Goal: Book appointment/travel/reservation

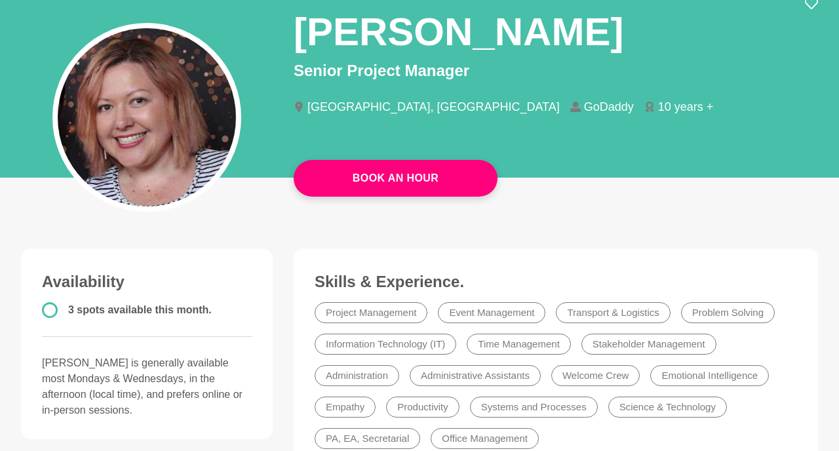
scroll to position [110, 0]
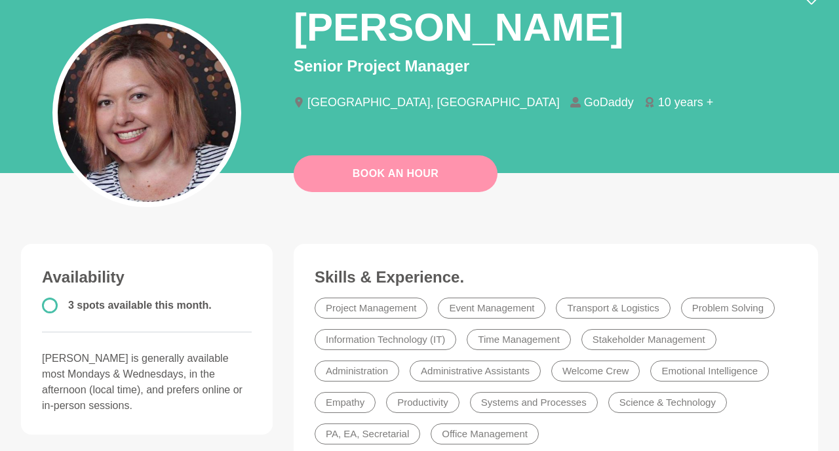
click at [447, 171] on link "Book An Hour" at bounding box center [396, 173] width 204 height 37
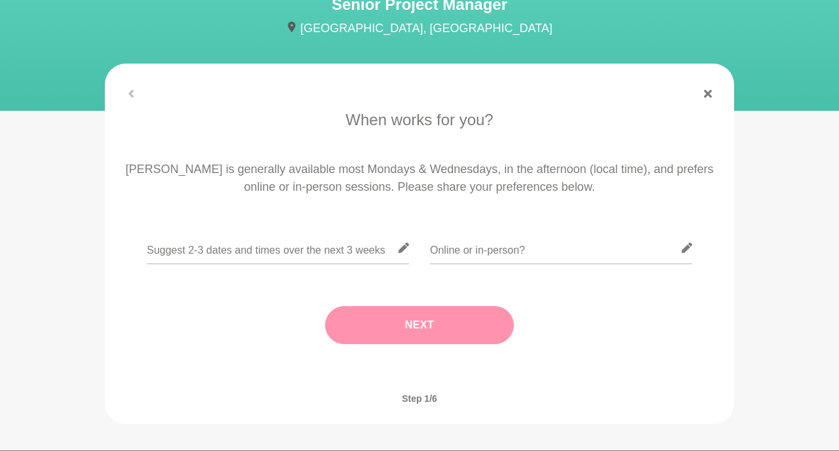
scroll to position [144, 0]
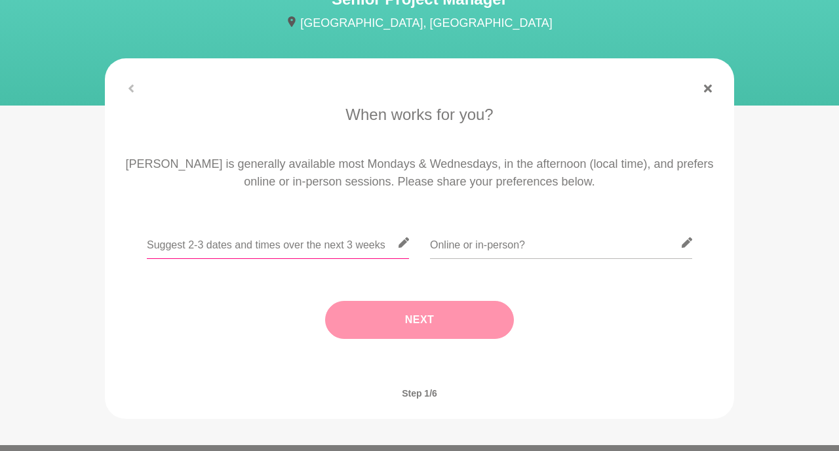
click at [340, 252] on input "text" at bounding box center [278, 243] width 262 height 32
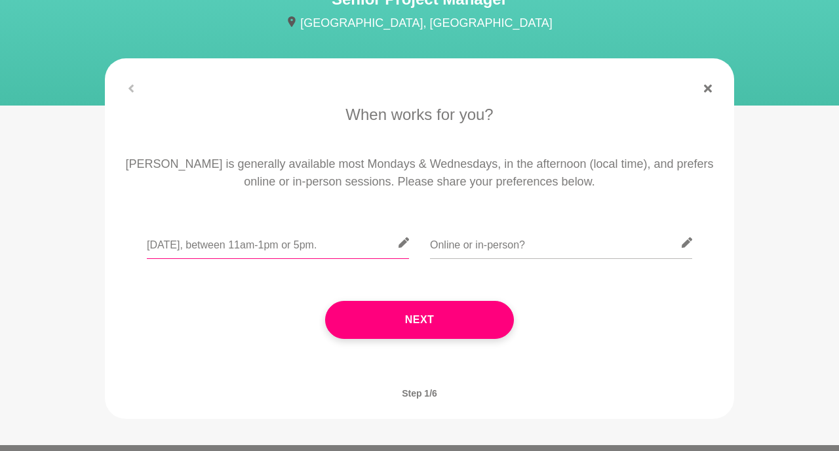
type input "[DATE], between 11am-1pm or 5pm"
type input "Online"
click at [334, 240] on input "[DATE], between 11am-1pm or 5pm" at bounding box center [278, 243] width 262 height 32
type input "[DATE], between 11am-1pm or 5pm (please let me know a preferred time if none of…"
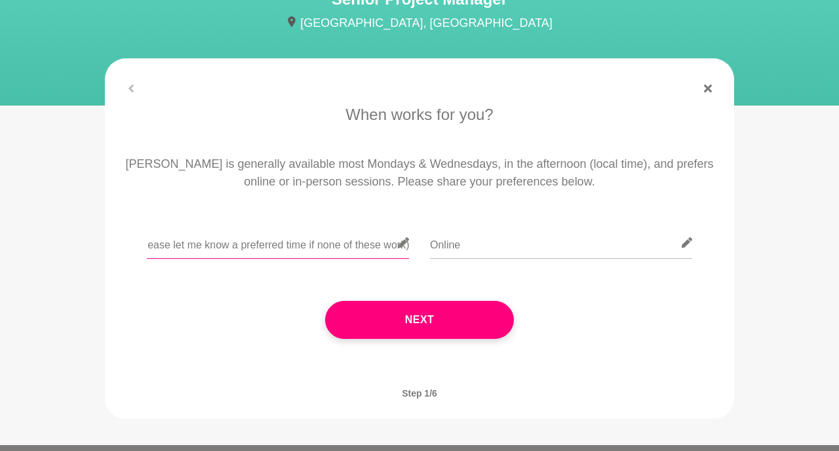
scroll to position [110, 0]
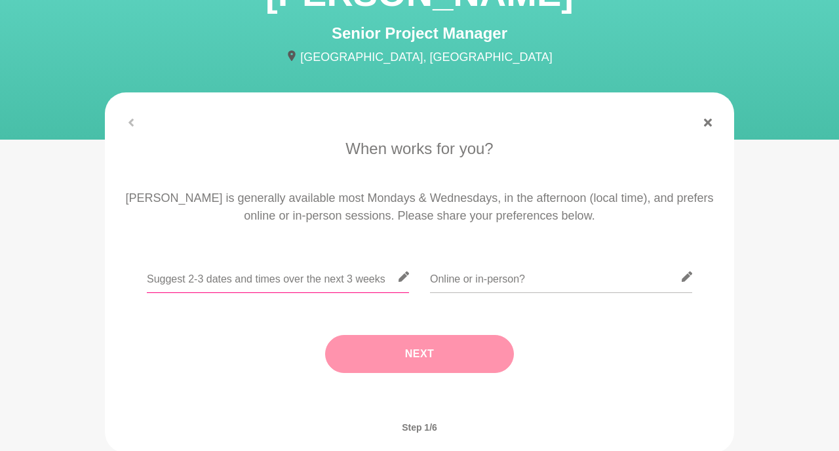
click at [312, 275] on input "text" at bounding box center [278, 277] width 262 height 32
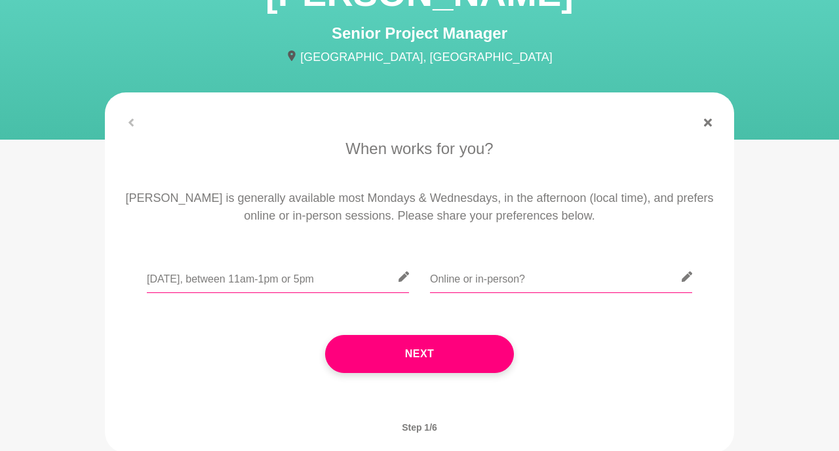
type input "[DATE], between 11am-1pm or 5pm"
click at [504, 286] on input "text" at bounding box center [561, 277] width 262 height 32
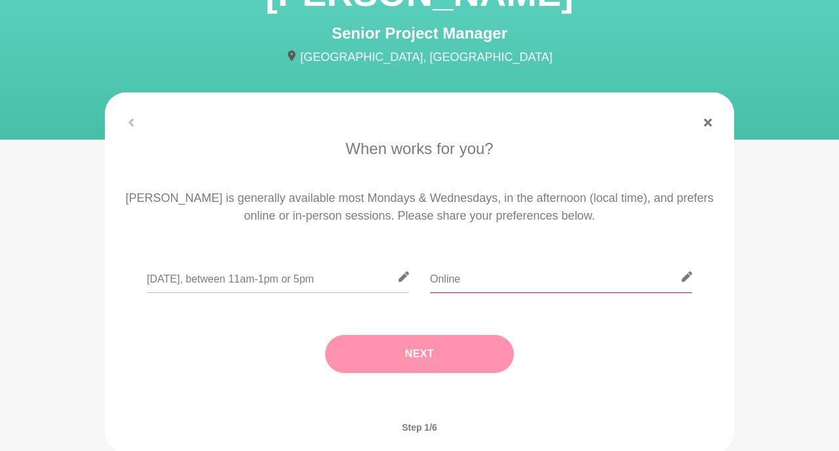
type input "Online"
click at [494, 340] on button "Next" at bounding box center [419, 354] width 189 height 38
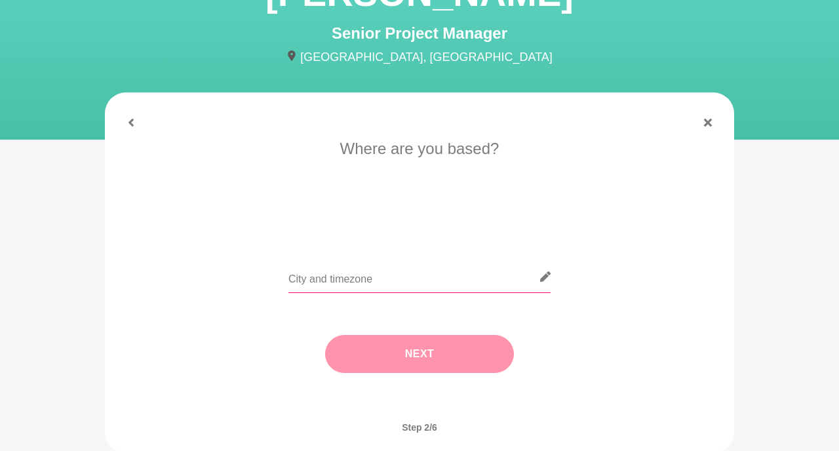
click at [504, 277] on input "text" at bounding box center [420, 277] width 262 height 32
click at [131, 125] on icon at bounding box center [131, 123] width 8 height 8
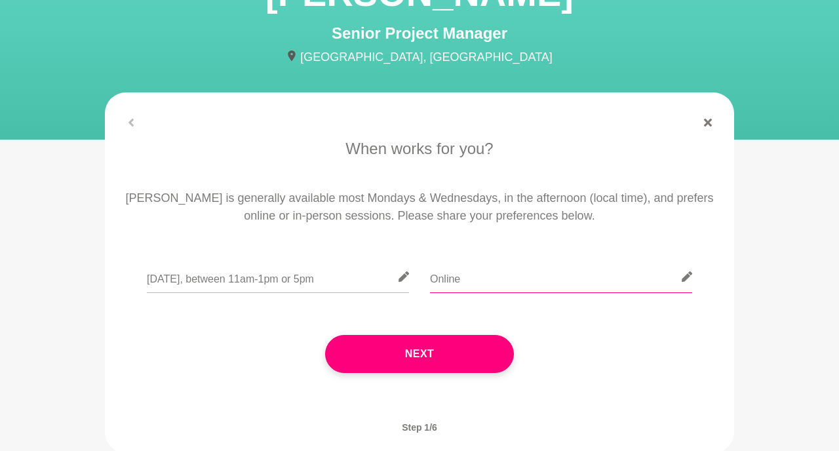
click at [475, 280] on input "Online" at bounding box center [561, 277] width 262 height 32
click at [264, 275] on input "[DATE], between 11am-1pm or 5pm" at bounding box center [278, 277] width 262 height 32
click at [359, 279] on input "[DATE], between 11am-1pm or 5pm" at bounding box center [278, 277] width 262 height 32
click at [174, 280] on input "[DATE], between 11am-1pm or 5pm" at bounding box center [278, 277] width 262 height 32
drag, startPoint x: 176, startPoint y: 279, endPoint x: 134, endPoint y: 279, distance: 41.3
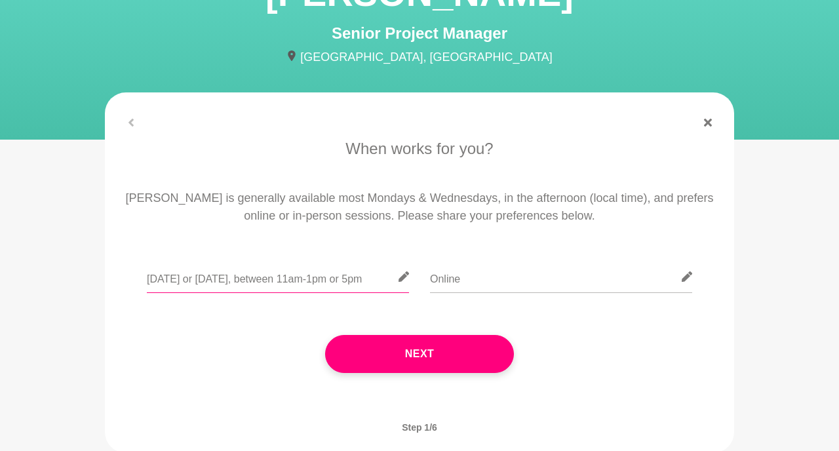
click at [140, 279] on div "[DATE] or [DATE], between 11am-1pm or 5pm Online" at bounding box center [419, 285] width 593 height 48
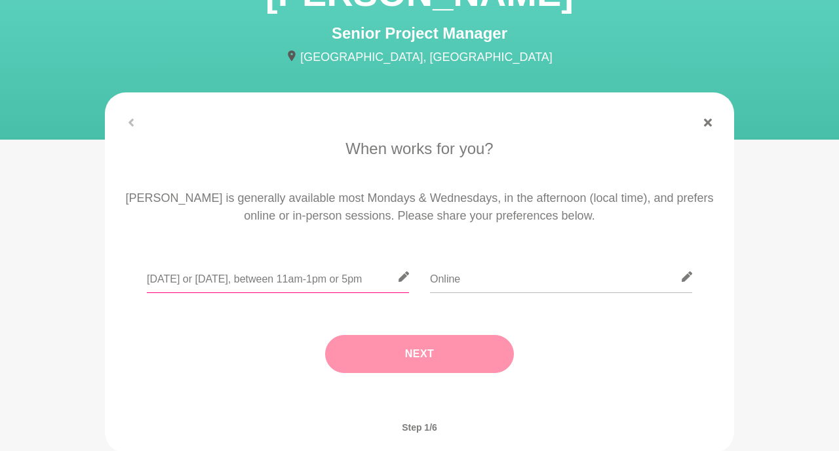
type input "[DATE] or [DATE], between 11am-1pm or 5pm"
click at [332, 352] on button "Next" at bounding box center [419, 354] width 189 height 38
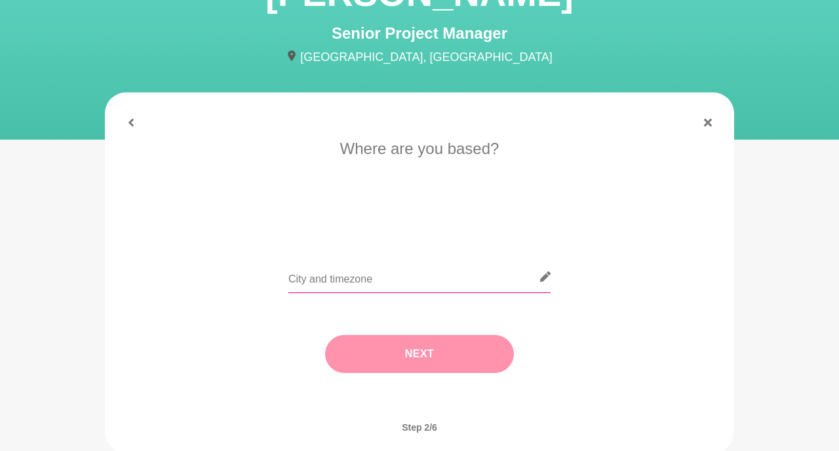
click at [346, 286] on input "text" at bounding box center [420, 277] width 262 height 32
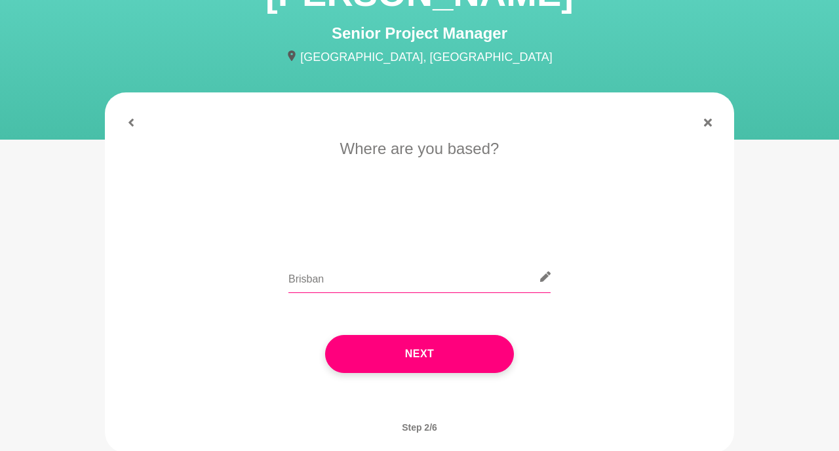
type input "[GEOGRAPHIC_DATA]"
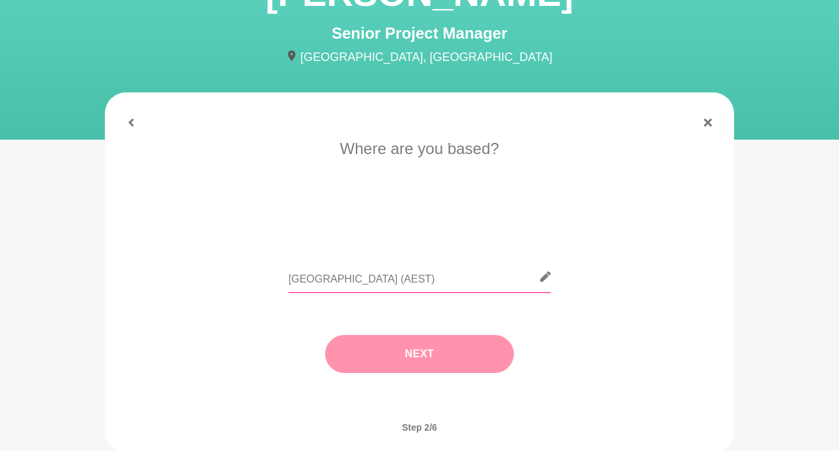
type input "[GEOGRAPHIC_DATA] (AEST)"
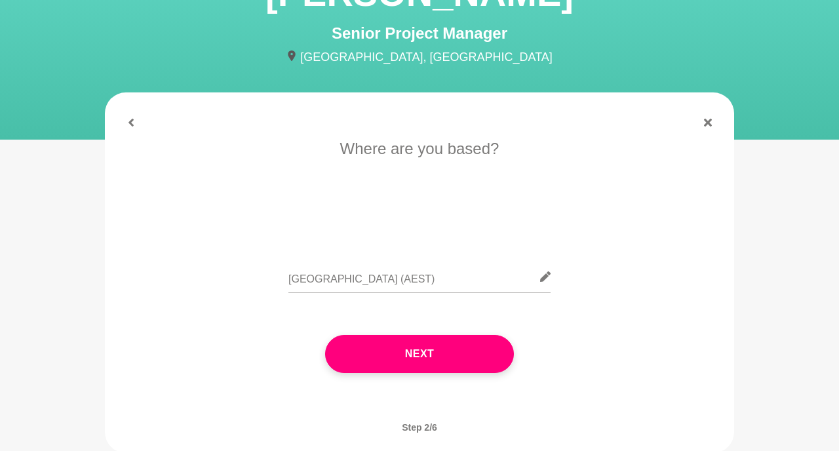
click at [434, 353] on button "Next" at bounding box center [419, 354] width 189 height 38
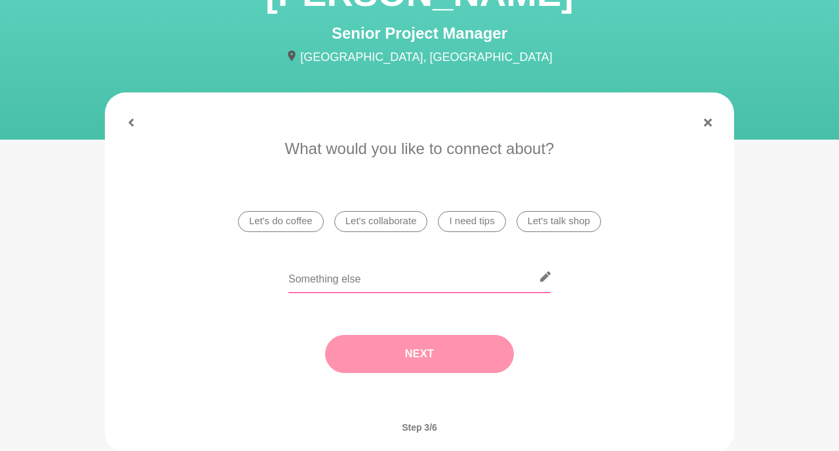
click at [490, 264] on input "text" at bounding box center [420, 277] width 262 height 32
type input "Pursuing a career in project management"
click at [485, 350] on button "Next" at bounding box center [419, 354] width 189 height 38
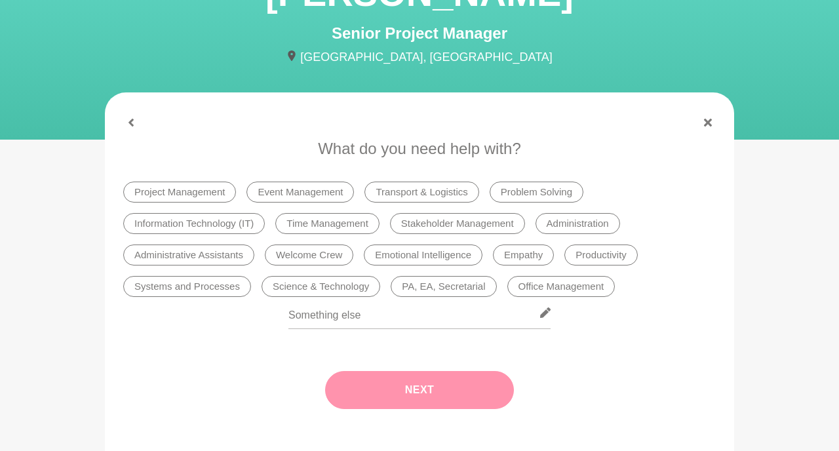
click at [199, 193] on li "Project Management" at bounding box center [179, 192] width 113 height 21
click at [450, 390] on button "Next" at bounding box center [419, 390] width 189 height 38
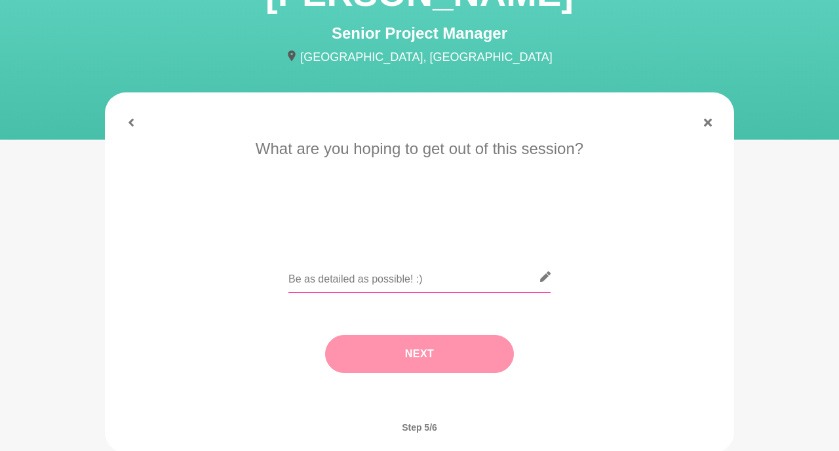
click at [444, 281] on input "text" at bounding box center [420, 277] width 262 height 32
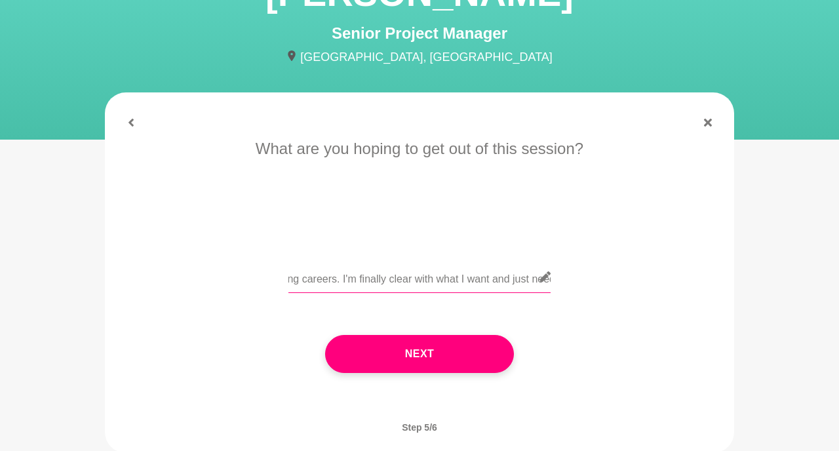
scroll to position [0, 394]
click at [440, 277] on input "[PERSON_NAME] shared your profile with me knowing that I'm struggling transitio…" at bounding box center [420, 277] width 262 height 32
click at [324, 279] on input "[PERSON_NAME] shared your profile with me knowing that I'm struggling transitio…" at bounding box center [420, 277] width 262 height 32
click at [504, 273] on input "[PERSON_NAME] shared your profile with me knowing that I'm struggling transitio…" at bounding box center [420, 277] width 262 height 32
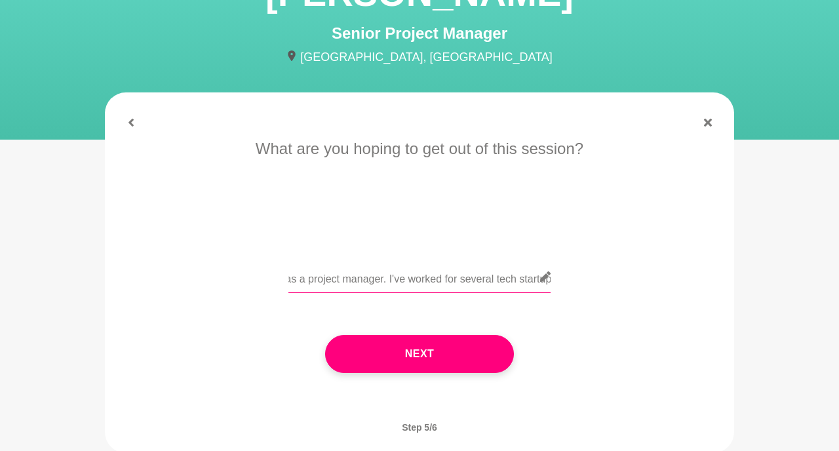
drag, startPoint x: 536, startPoint y: 284, endPoint x: 622, endPoint y: 286, distance: 86.6
click at [622, 286] on div "[PERSON_NAME] shared your profile with me knowing that I'm struggling transitio…" at bounding box center [419, 285] width 593 height 48
click at [534, 281] on input "[PERSON_NAME] shared your profile with me knowing that I'm struggling transitio…" at bounding box center [420, 277] width 262 height 32
click at [492, 279] on input "[PERSON_NAME] shared your profile with me knowing that I'm struggling transitio…" at bounding box center [420, 277] width 262 height 32
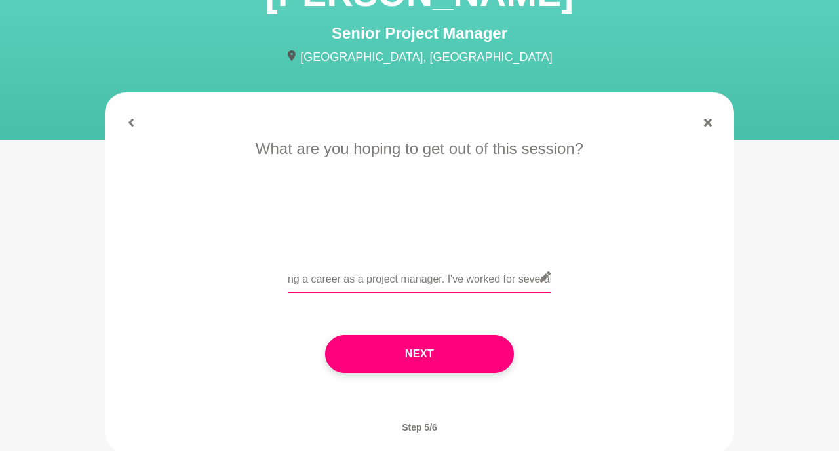
click at [439, 289] on input "[PERSON_NAME] shared your profile with me knowing that I'm struggling transitio…" at bounding box center [420, 277] width 262 height 32
click at [439, 285] on input "[PERSON_NAME] shared your profile with me knowing that I'm struggling transitio…" at bounding box center [420, 277] width 262 height 32
drag, startPoint x: 494, startPoint y: 281, endPoint x: 743, endPoint y: 281, distance: 249.2
click at [743, 281] on section "When works for you? [PERSON_NAME] is generally available most Mondays & Wednesd…" at bounding box center [420, 272] width 672 height 361
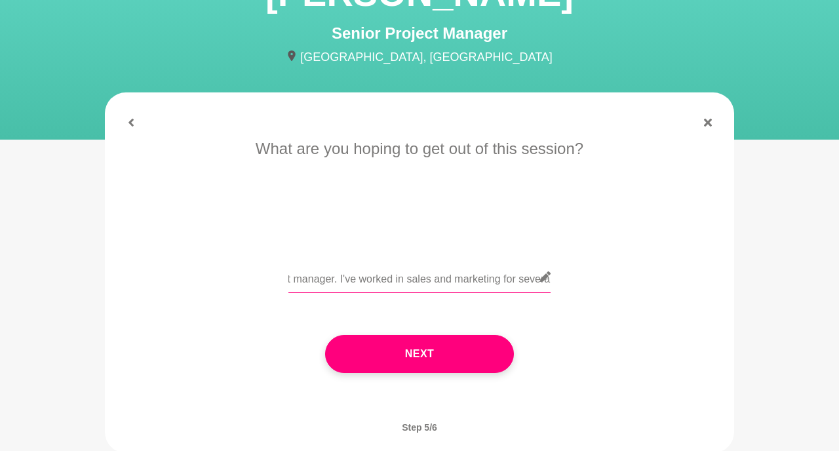
click at [473, 286] on input "[PERSON_NAME] shared your profile with me knowing that I'm struggling transitio…" at bounding box center [420, 277] width 262 height 32
click at [499, 285] on input "[PERSON_NAME] shared your profile with me knowing that I'm struggling transitio…" at bounding box center [420, 277] width 262 height 32
click at [510, 283] on input "[PERSON_NAME] shared your profile with me knowing that I'm struggling transitio…" at bounding box center [420, 277] width 262 height 32
drag, startPoint x: 525, startPoint y: 283, endPoint x: 634, endPoint y: 292, distance: 109.3
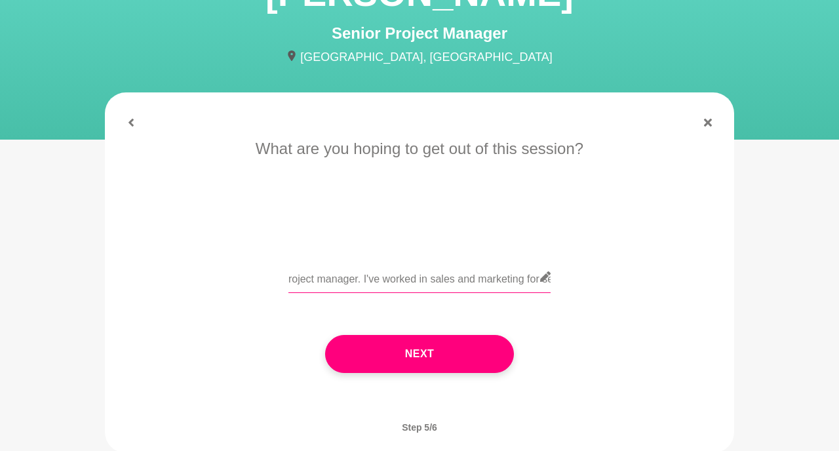
click at [634, 292] on div "[PERSON_NAME] shared your profile with me knowing that I'm struggling transitio…" at bounding box center [419, 285] width 593 height 48
paste input ", knowing that I’m currently navigating a career transition. I’ve recently gain…"
click at [459, 275] on input "[PERSON_NAME] shared your profile with me, knowing that I’m currently navigatin…" at bounding box center [420, 277] width 262 height 32
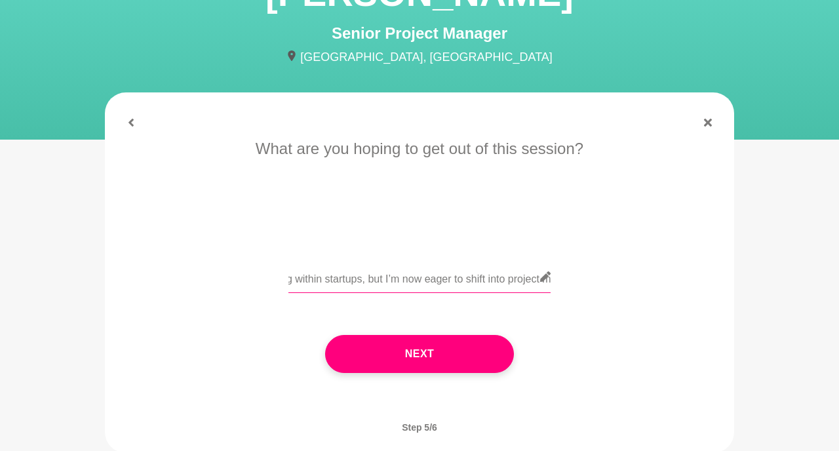
type input "[PERSON_NAME] shared your profile with me, knowing that I’m currently navigatin…"
click at [296, 279] on input "[PERSON_NAME] shared your profile with me, knowing that I’m currently navigatin…" at bounding box center [420, 277] width 262 height 32
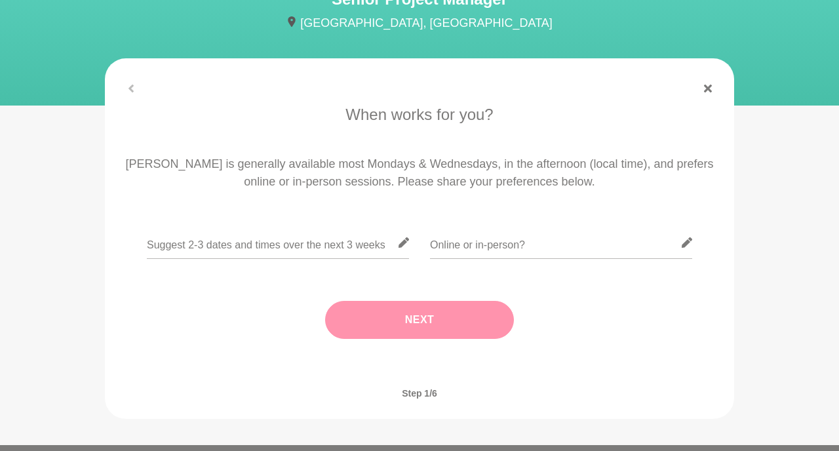
scroll to position [110, 0]
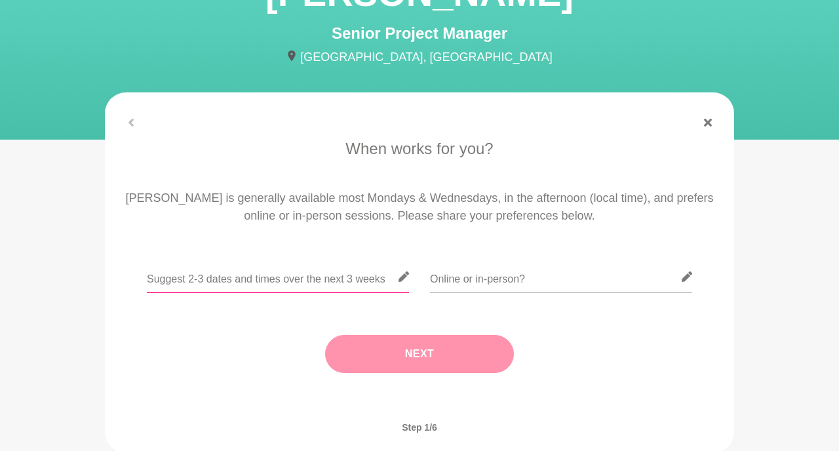
click at [347, 286] on input "text" at bounding box center [278, 277] width 262 height 32
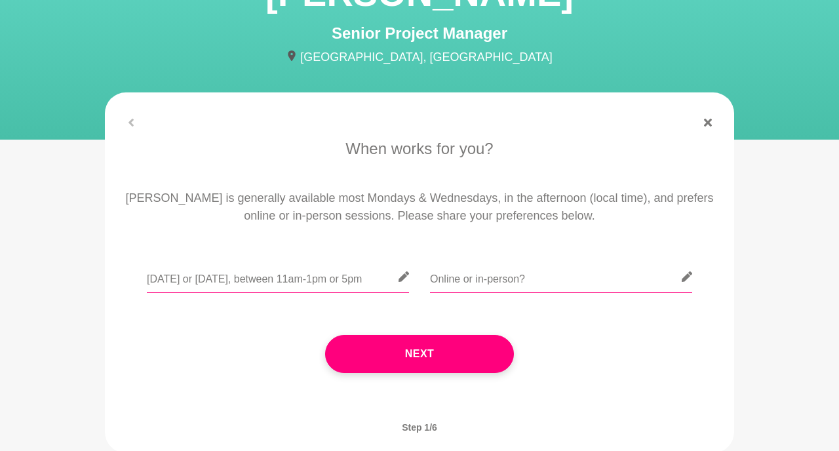
type input "[DATE] or [DATE], between 11am-1pm or 5pm"
click at [514, 277] on input "text" at bounding box center [561, 277] width 262 height 32
type input "Online"
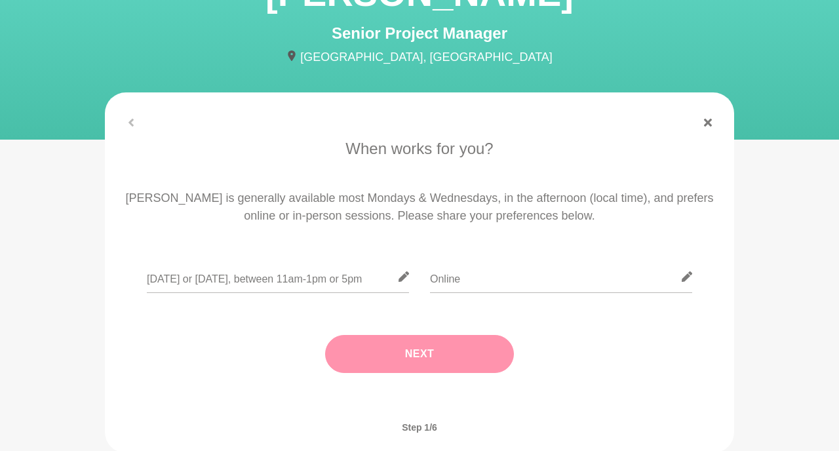
click at [477, 350] on button "Next" at bounding box center [419, 354] width 189 height 38
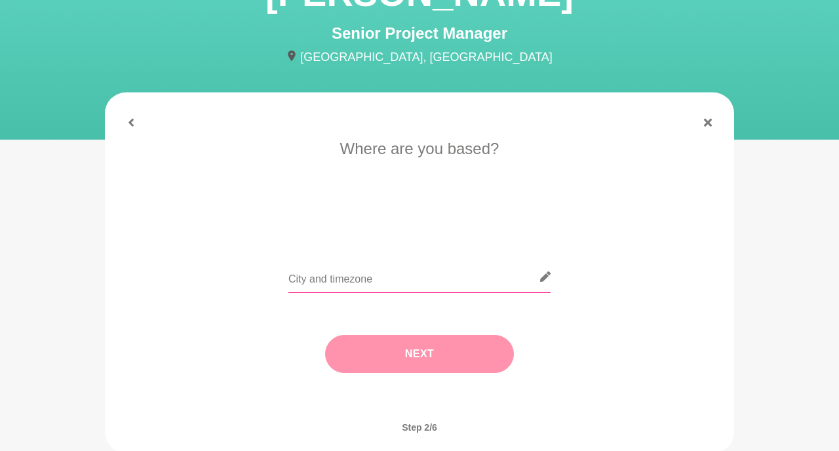
click at [461, 283] on input "text" at bounding box center [420, 277] width 262 height 32
type input "[GEOGRAPHIC_DATA] (AEST)"
click at [447, 354] on button "Next" at bounding box center [419, 354] width 189 height 38
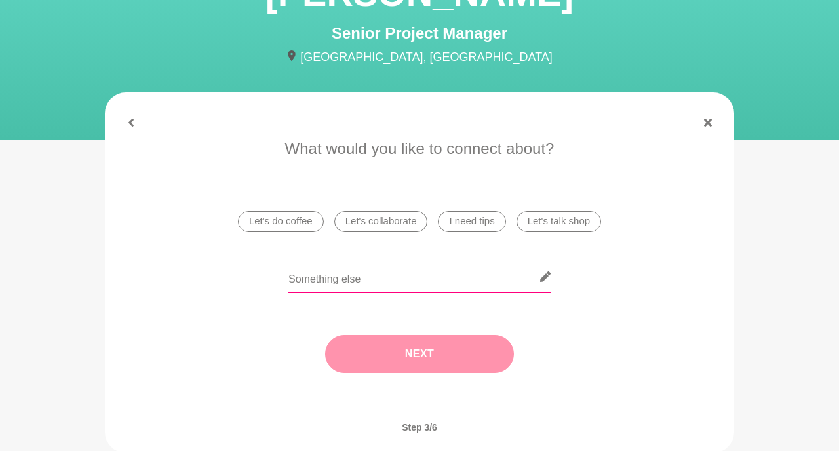
click at [430, 281] on input "text" at bounding box center [420, 277] width 262 height 32
click at [472, 224] on li "I need tips" at bounding box center [472, 221] width 68 height 21
click at [426, 340] on button "Next" at bounding box center [419, 354] width 189 height 38
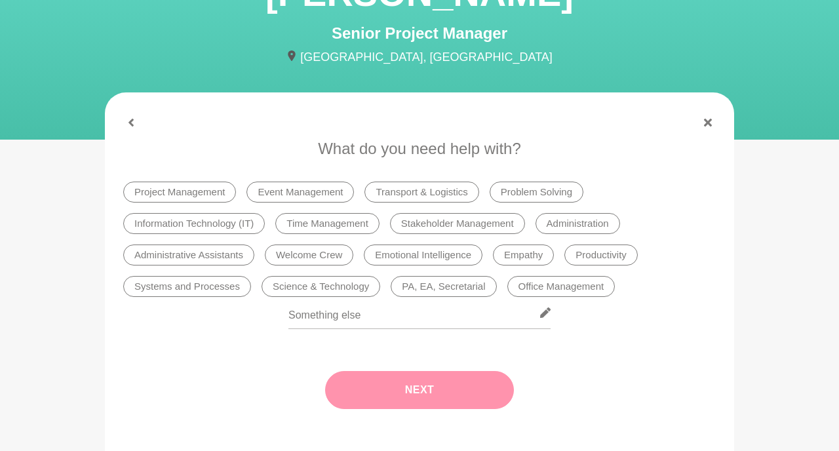
click at [216, 185] on li "Project Management" at bounding box center [179, 192] width 113 height 21
click at [406, 371] on button "Next" at bounding box center [419, 390] width 189 height 38
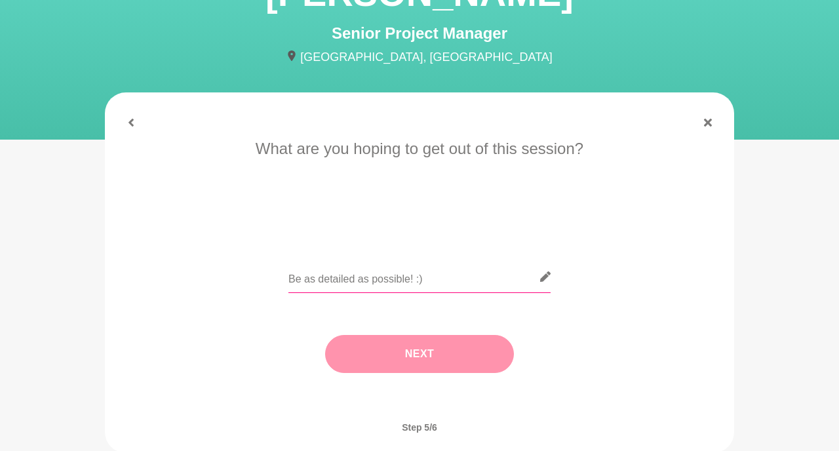
click at [414, 287] on input "text" at bounding box center [420, 277] width 262 height 32
paste input "[PERSON_NAME] shared your profile with me, knowing that I’m currently navigatin…"
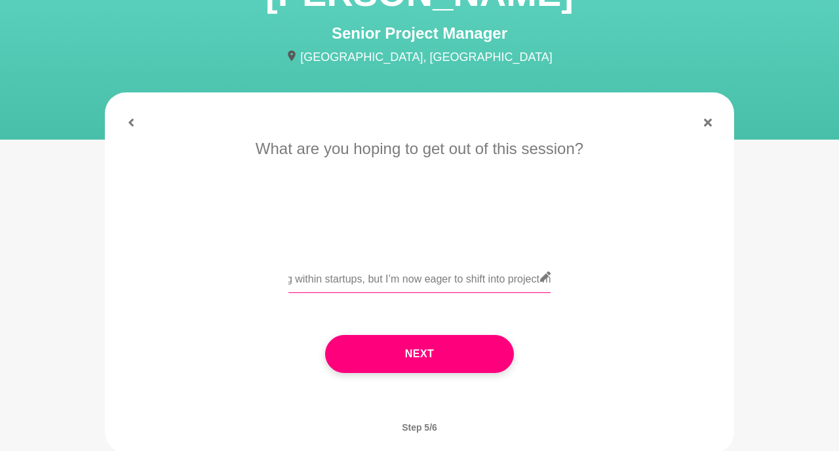
scroll to position [0, 0]
click at [420, 283] on input "[PERSON_NAME] shared your profile with me, knowing that I’m currently navigatin…" at bounding box center [420, 277] width 262 height 32
paste input "struggling transitioning from sales and marketing into project management. I’ve…"
click at [291, 277] on input "[PERSON_NAME] shared your profile with me, knowing that I’m struggling transiti…" at bounding box center [420, 277] width 262 height 32
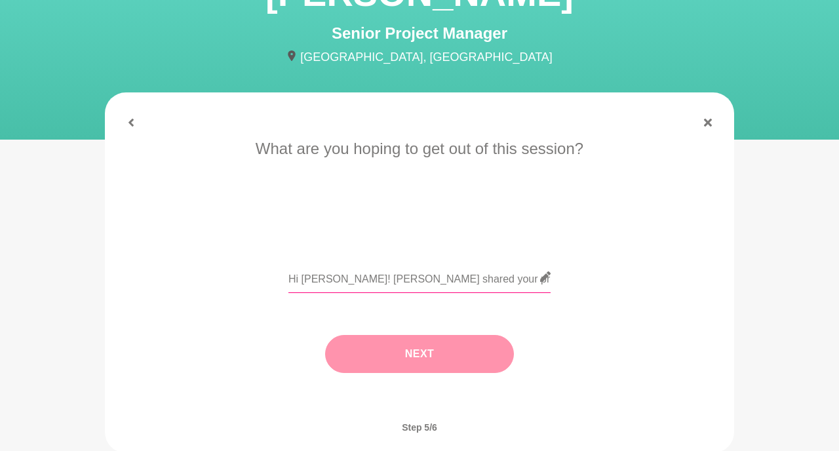
type input "Hi [PERSON_NAME]! [PERSON_NAME] shared your profile with me, knowing that I’m s…"
click at [445, 356] on button "Next" at bounding box center [419, 354] width 189 height 38
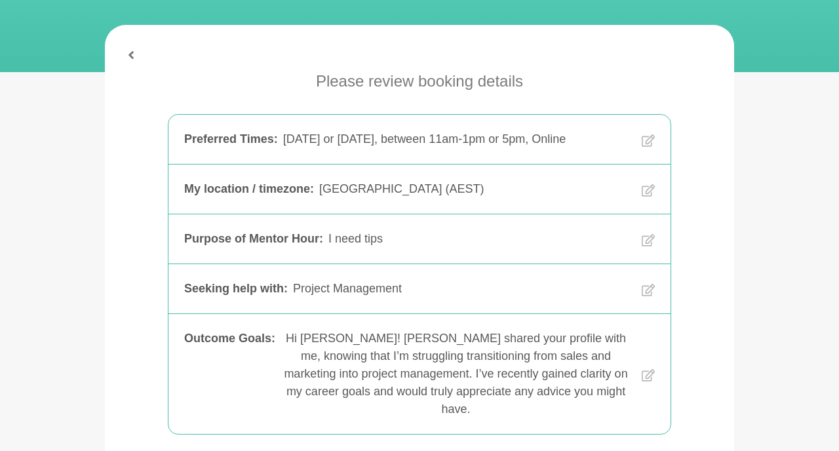
scroll to position [226, 0]
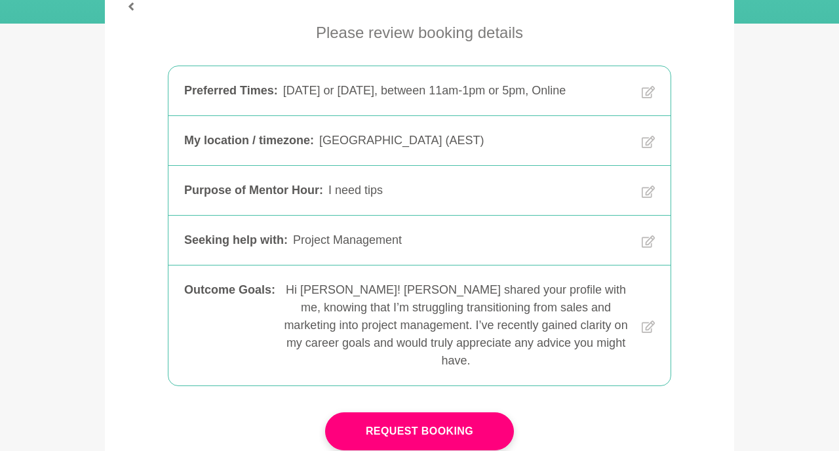
click at [430, 327] on div "Hi [PERSON_NAME]! [PERSON_NAME] shared your profile with me, knowing that I’m s…" at bounding box center [456, 325] width 351 height 89
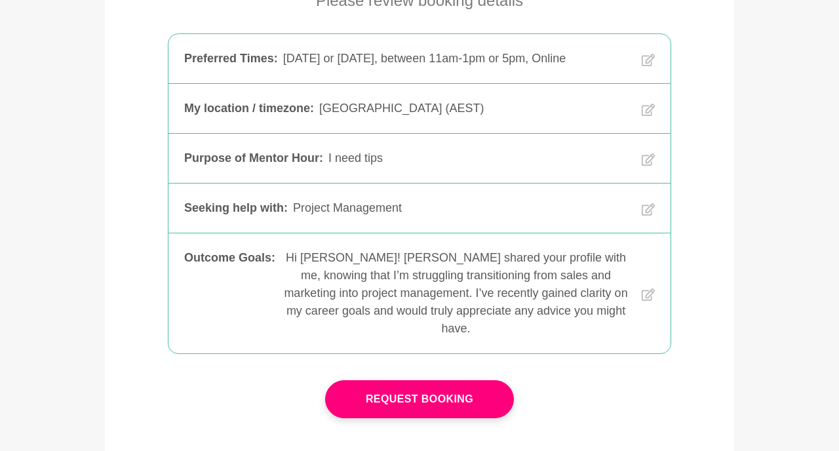
scroll to position [259, 0]
click at [413, 278] on div "Hi [PERSON_NAME]! [PERSON_NAME] shared your profile with me, knowing that I’m s…" at bounding box center [456, 293] width 351 height 89
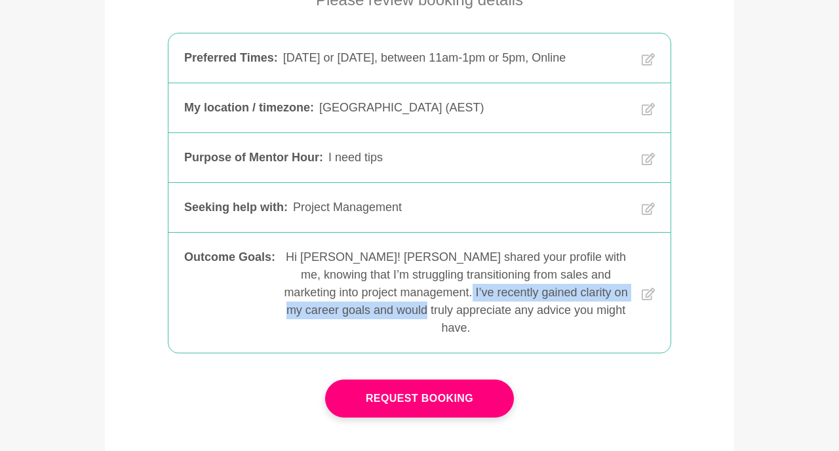
drag, startPoint x: 432, startPoint y: 292, endPoint x: 434, endPoint y: 307, distance: 14.7
click at [434, 307] on div "Hi [PERSON_NAME]! [PERSON_NAME] shared your profile with me, knowing that I’m s…" at bounding box center [456, 293] width 351 height 89
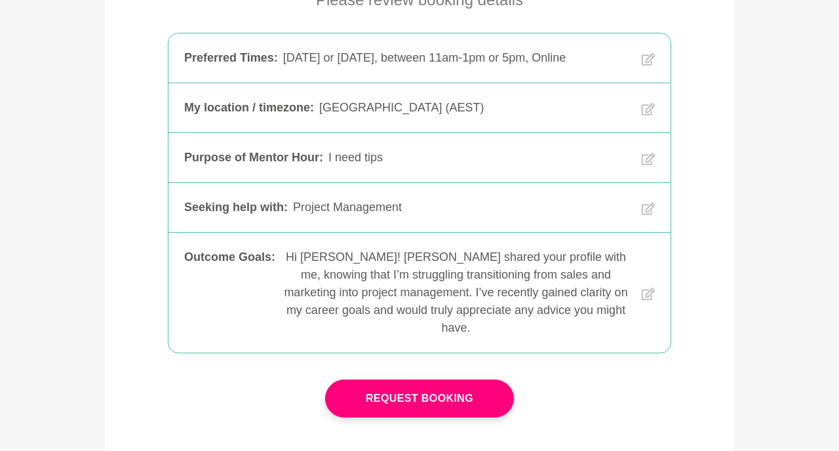
click at [558, 285] on div "Hi [PERSON_NAME]! [PERSON_NAME] shared your profile with me, knowing that I’m s…" at bounding box center [456, 293] width 351 height 89
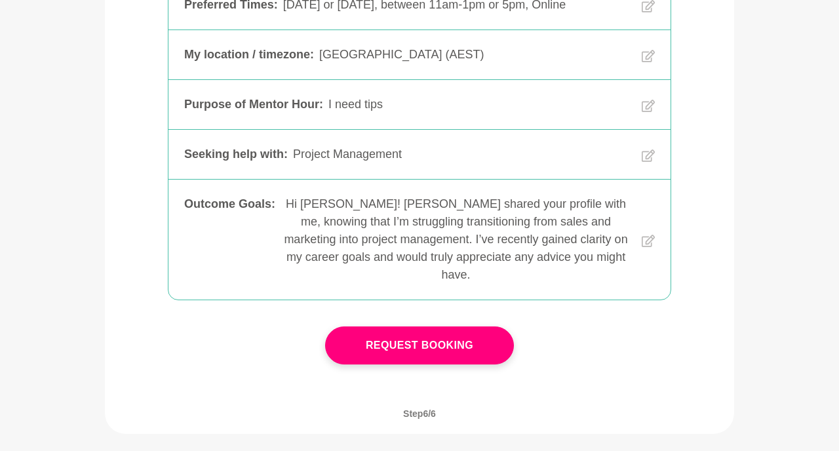
scroll to position [346, 0]
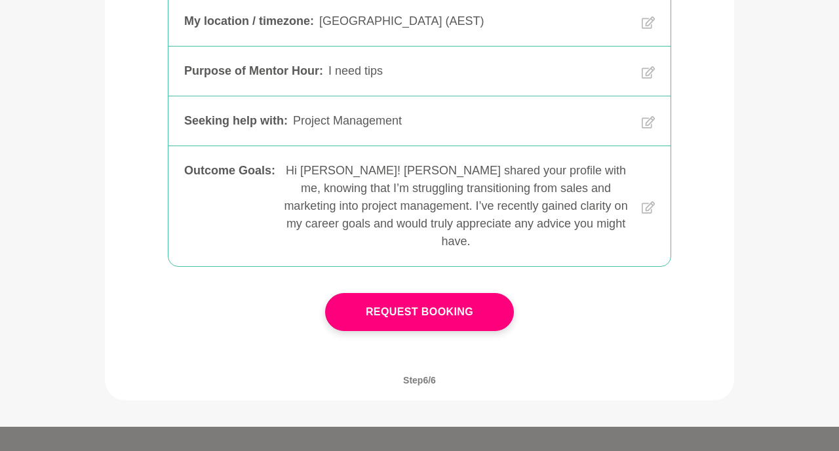
click at [488, 312] on button "Request Booking" at bounding box center [419, 312] width 189 height 38
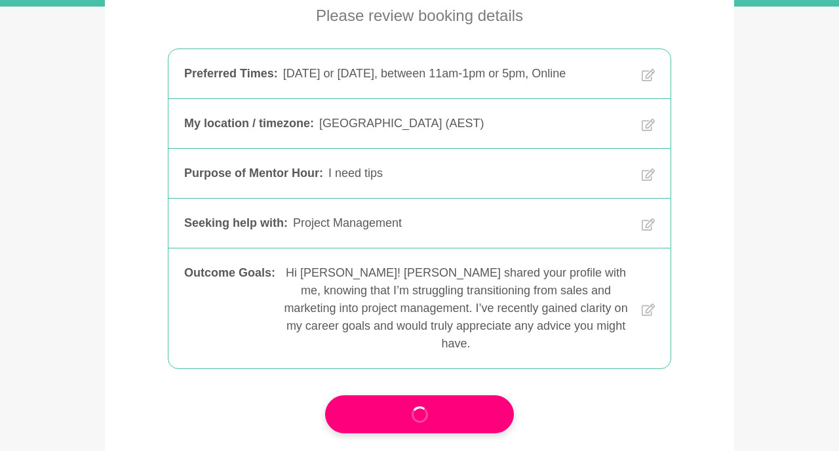
scroll to position [241, 0]
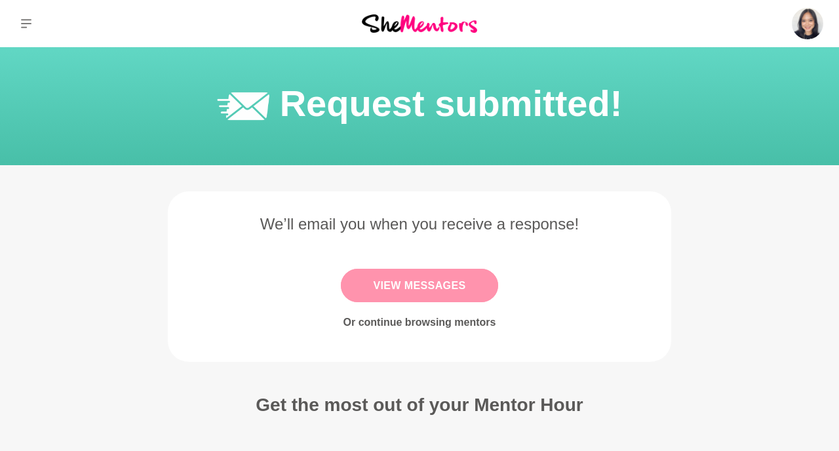
click at [435, 269] on link "View Messages" at bounding box center [419, 285] width 157 height 33
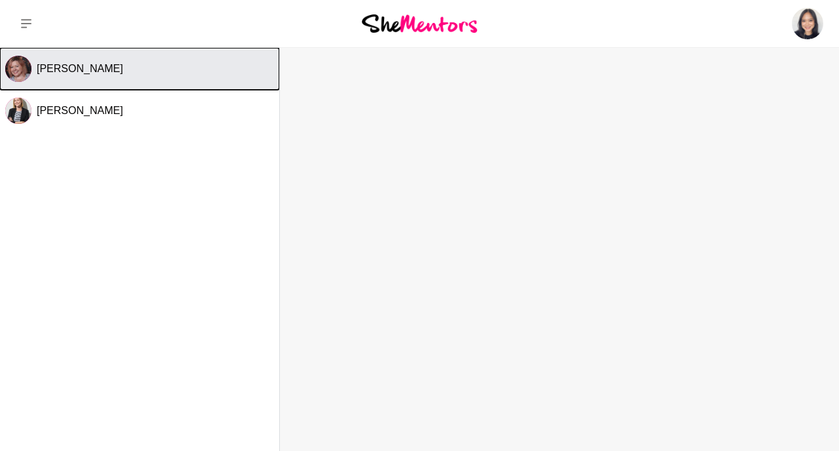
click at [50, 68] on span "[PERSON_NAME]" at bounding box center [80, 68] width 87 height 11
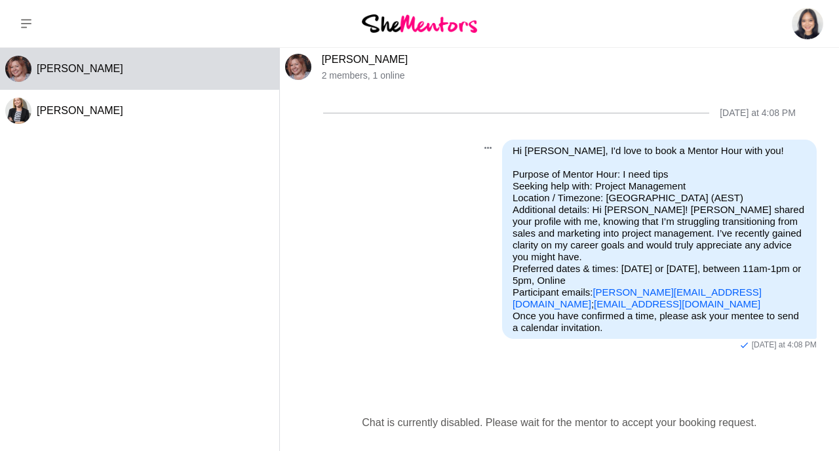
click at [366, 207] on div "Pin Mark as unread Edit Message Delete Hi [PERSON_NAME], I'd love to book a Men…" at bounding box center [559, 245] width 515 height 211
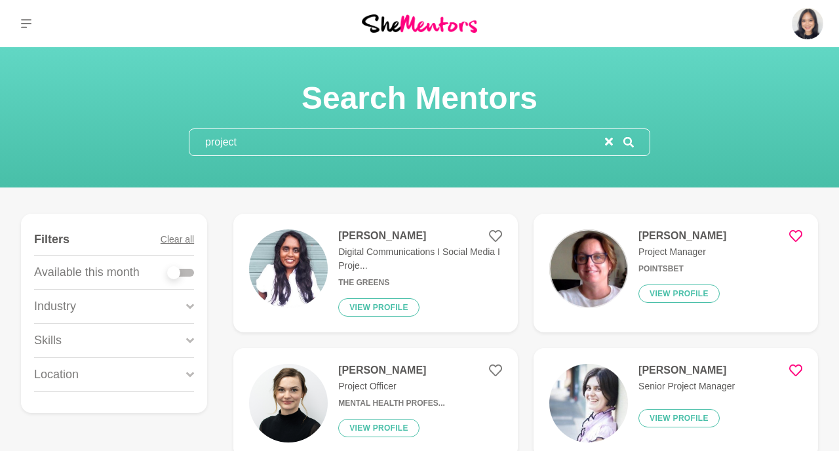
click at [459, 136] on input "project" at bounding box center [398, 142] width 416 height 26
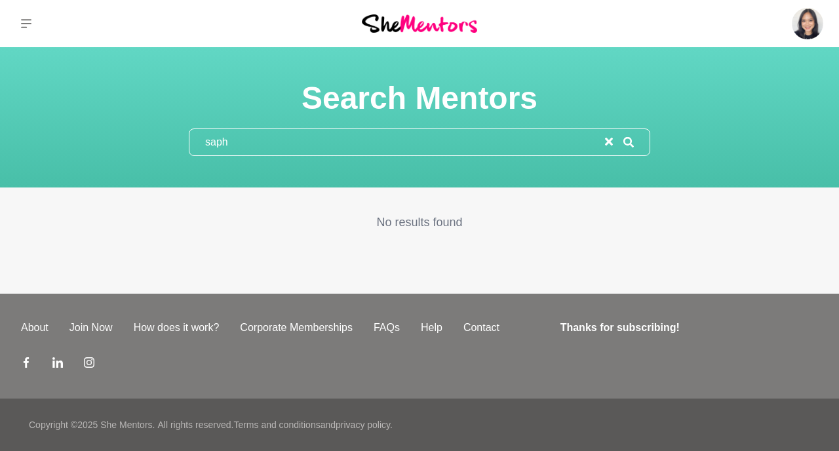
type input "saphy"
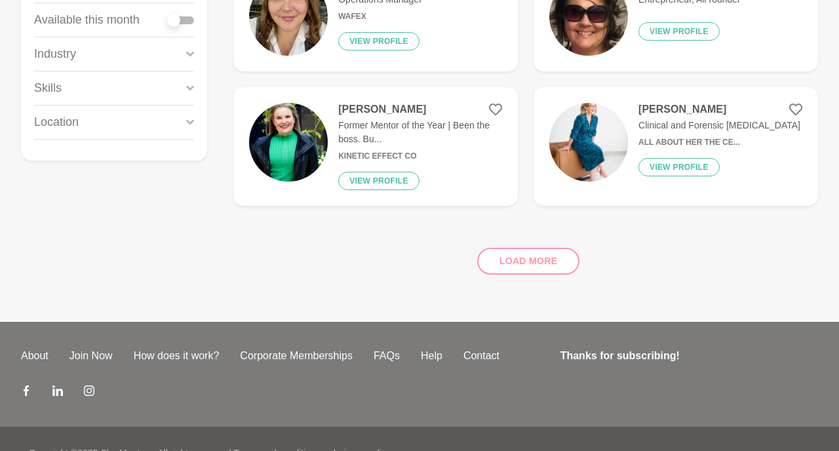
scroll to position [252, 0]
type input "ally"
click at [514, 271] on div "Load more" at bounding box center [525, 256] width 585 height 79
